Goal: Navigation & Orientation: Find specific page/section

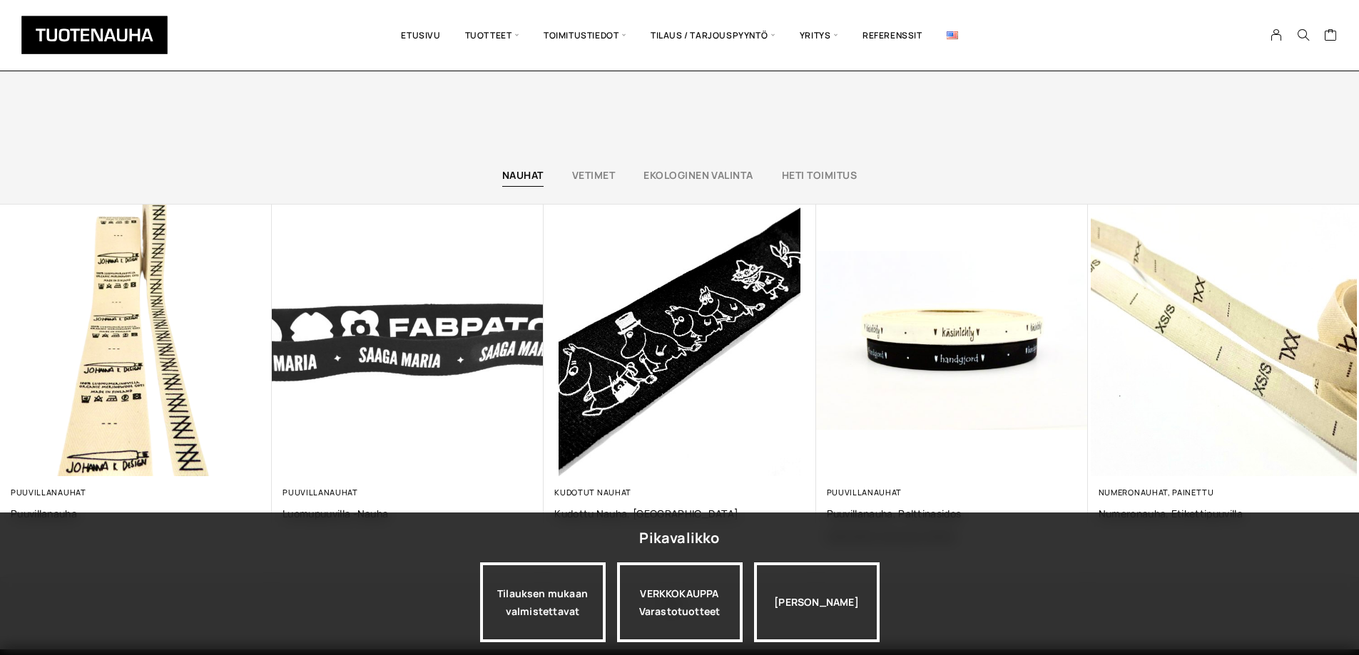
scroll to position [3709, 0]
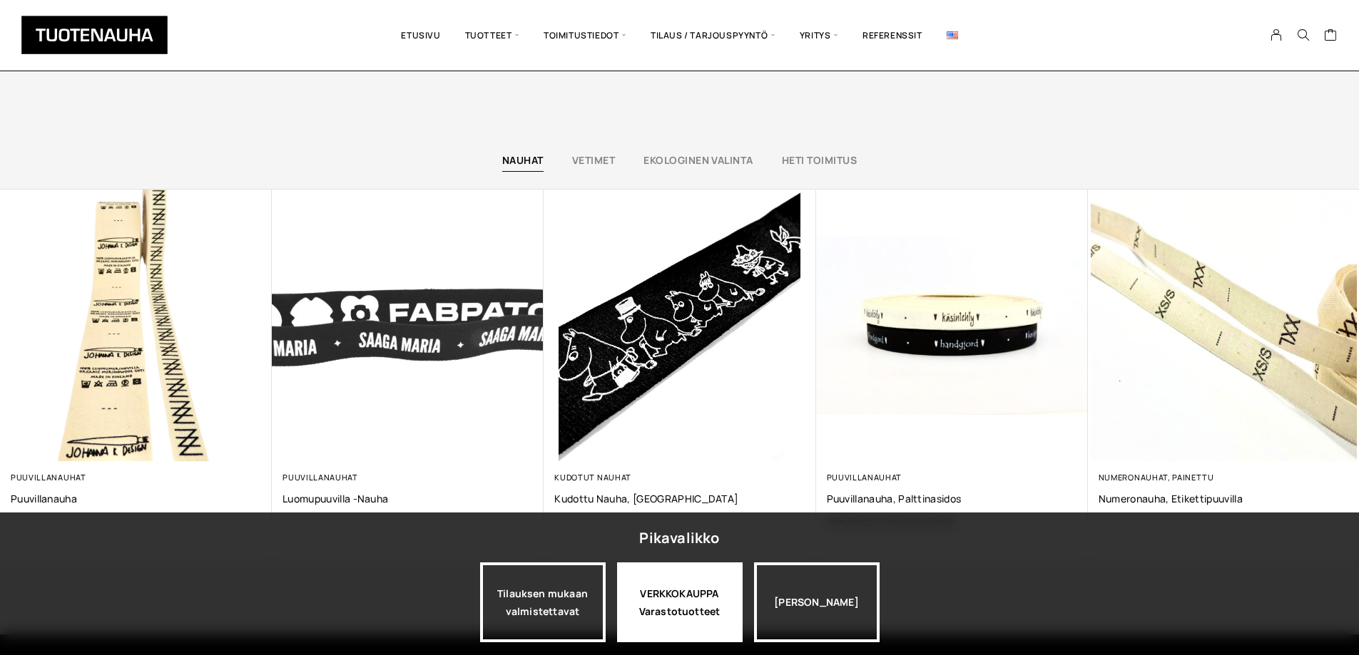
click at [694, 595] on div "VERKKOKAUPPA Varastotuotteet" at bounding box center [680, 603] width 126 height 80
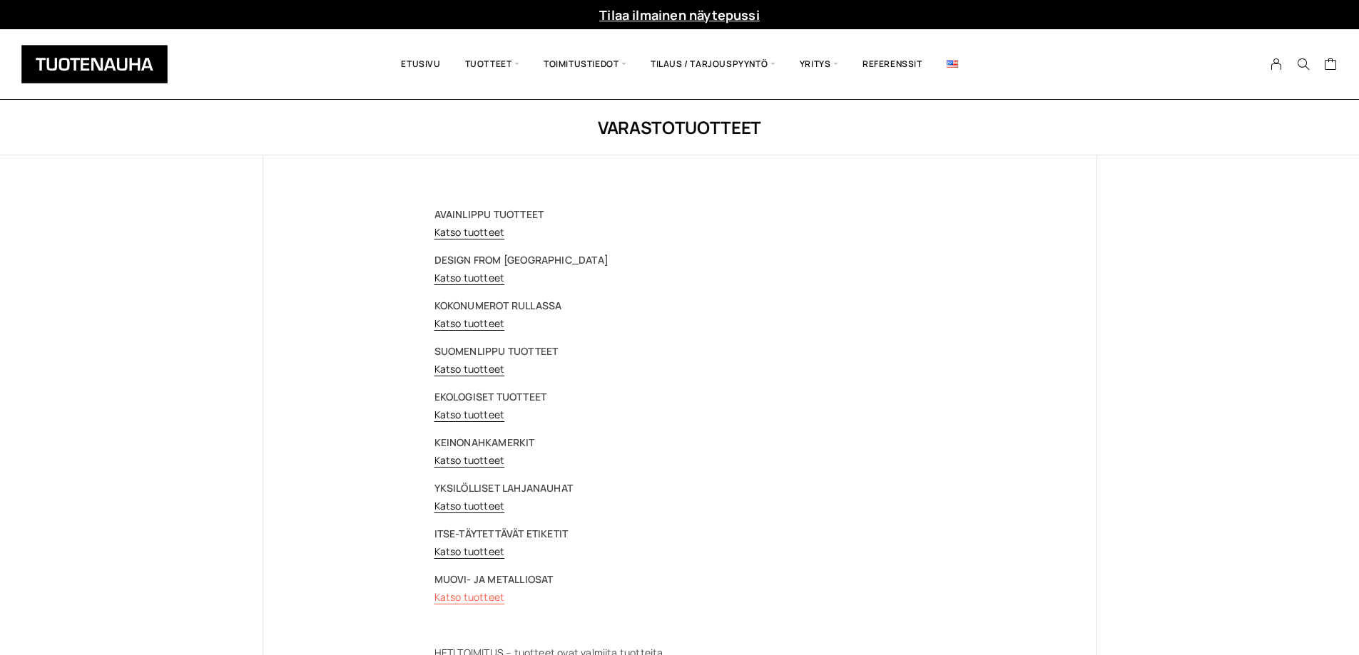
click at [479, 599] on link "Katso tuotteet" at bounding box center [469, 598] width 71 height 14
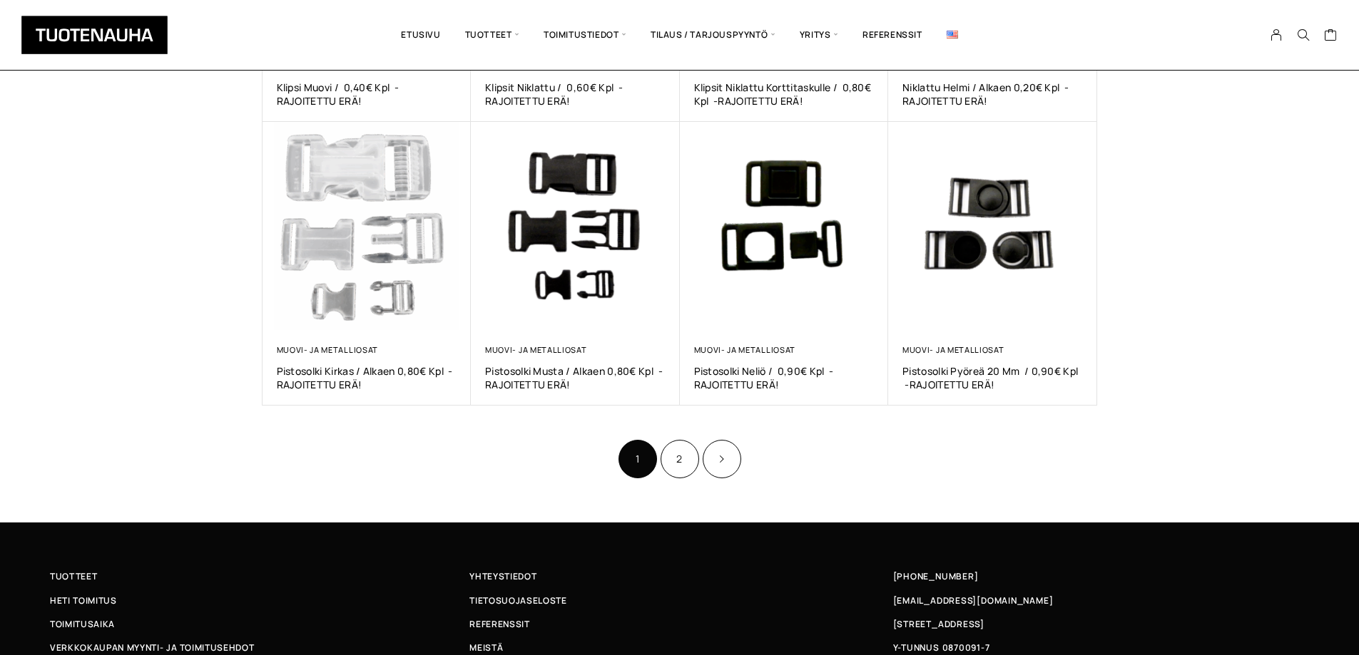
scroll to position [785, 0]
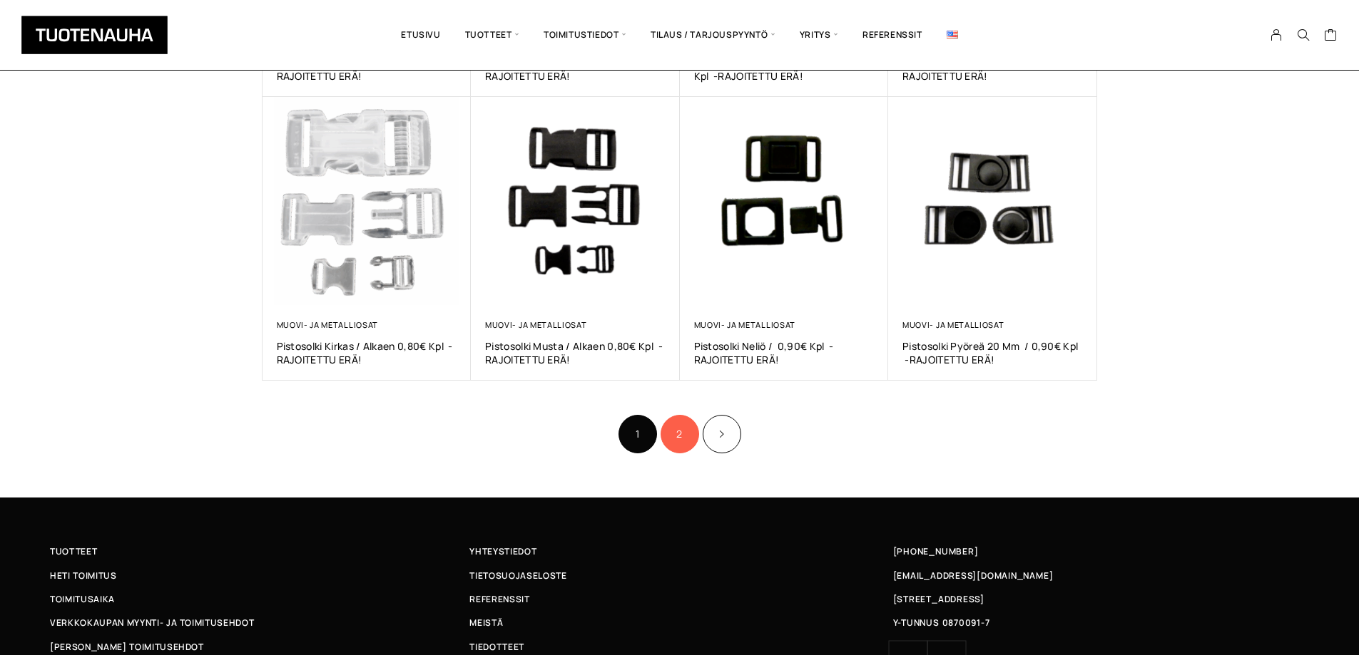
click at [673, 430] on link "2" at bounding box center [679, 434] width 39 height 39
